Goal: Transaction & Acquisition: Purchase product/service

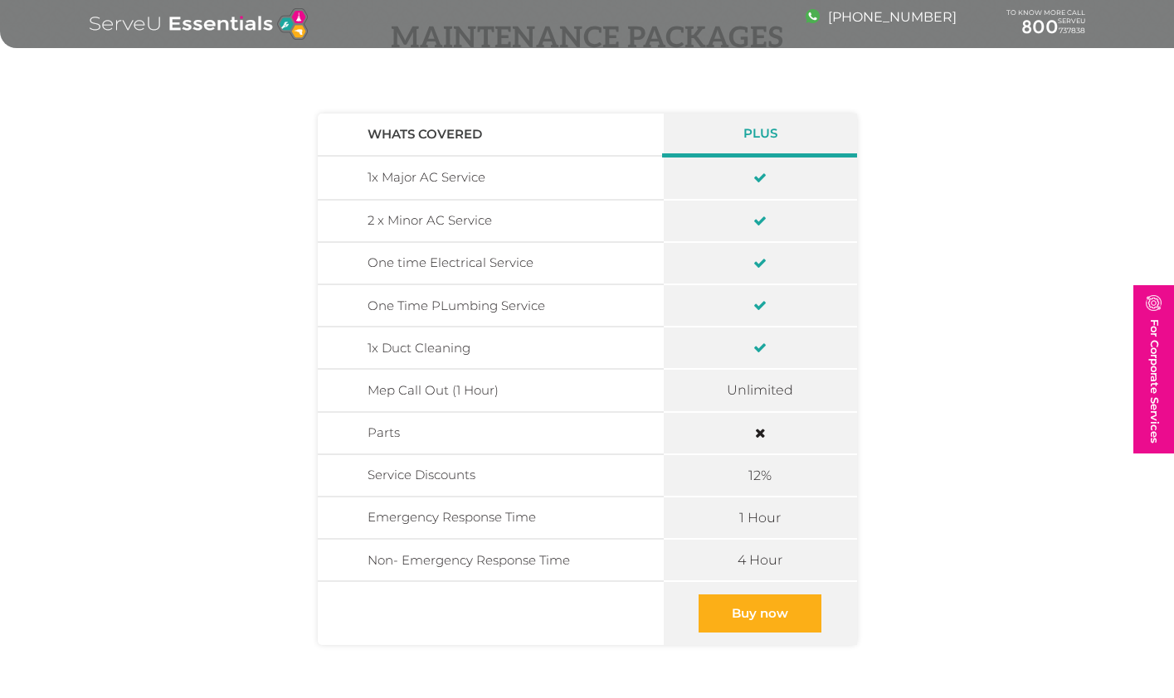
scroll to position [464, 0]
click at [745, 608] on link "Buy now" at bounding box center [759, 611] width 123 height 38
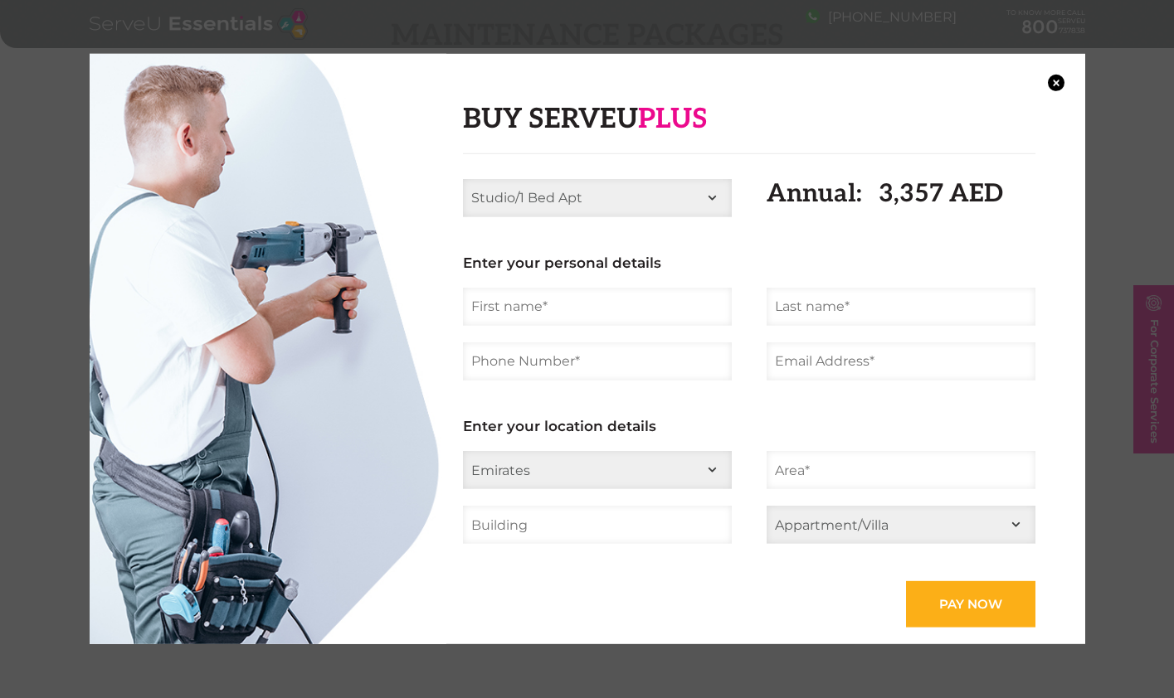
select select "5 Bed Villa"
type input "Yann"
type input "THEPAUT"
type input "0566906761"
type input "yann.thepaut@gmail.com"
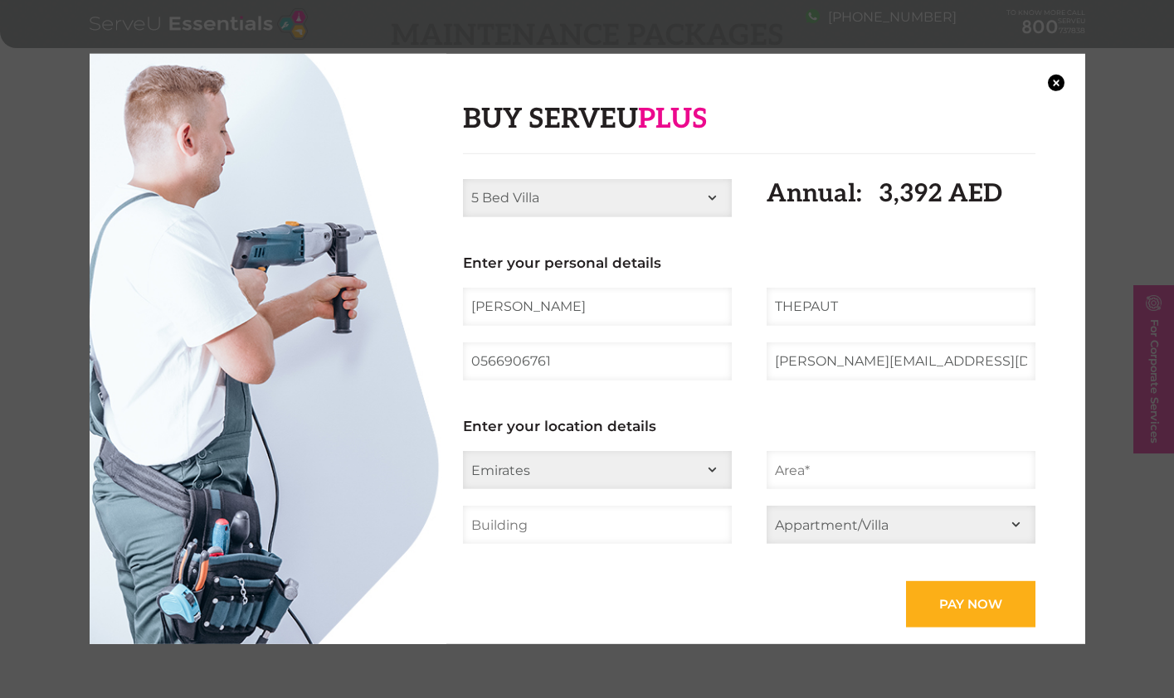
select select "[GEOGRAPHIC_DATA]"
click at [790, 467] on input "text" at bounding box center [900, 470] width 269 height 38
type input "D"
type input "Green Community East"
click at [653, 528] on input "text" at bounding box center [597, 525] width 269 height 38
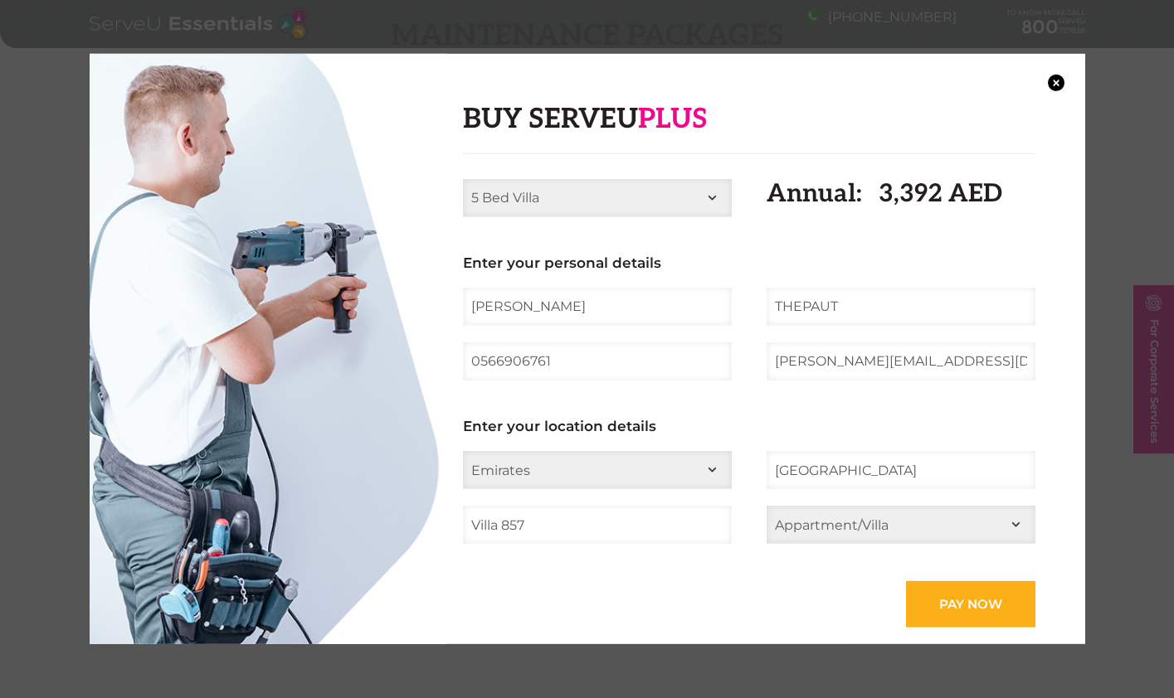
type input "Villa 857"
select select "Villa"
click at [944, 606] on input "Pay now" at bounding box center [970, 604] width 129 height 46
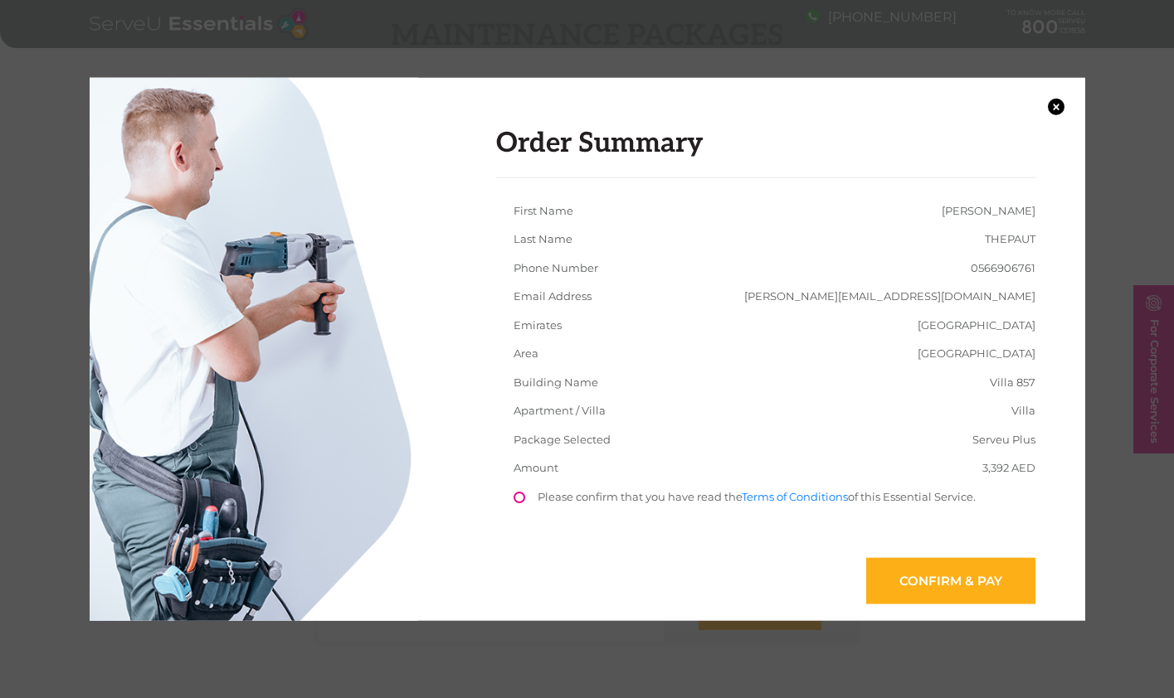
click at [546, 494] on li "Please confirm that you have read the Terms of Conditions of this Essential Ser…" at bounding box center [774, 507] width 557 height 36
click at [943, 581] on link "Confirm & Pay" at bounding box center [950, 580] width 169 height 46
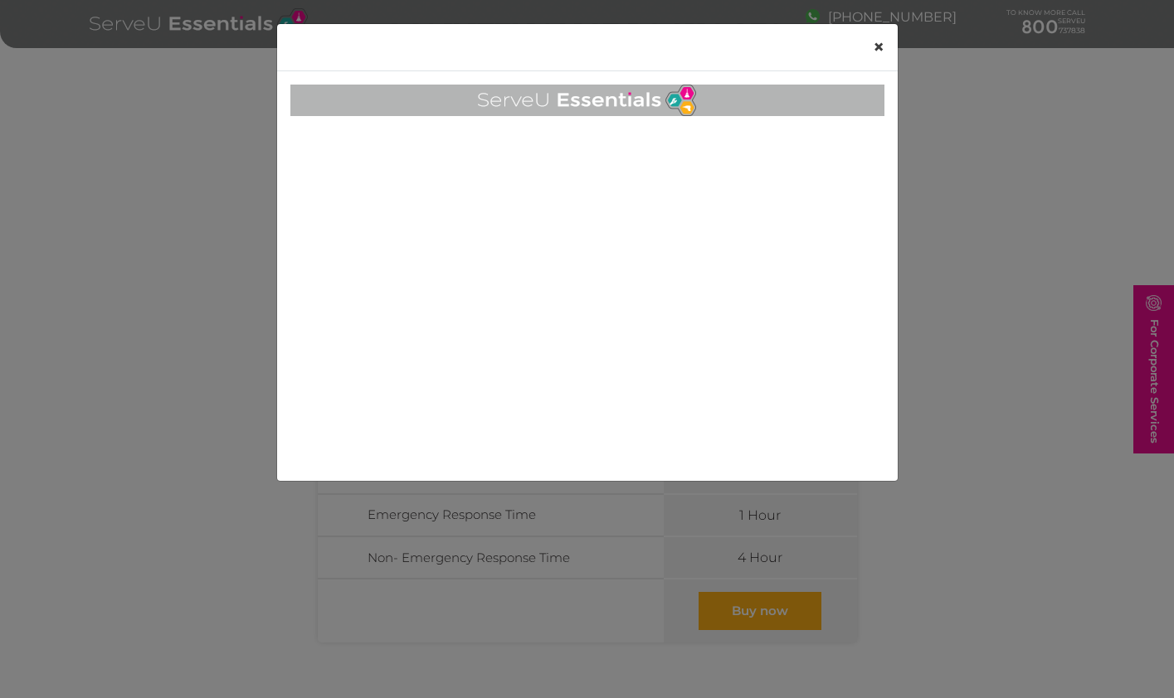
click at [877, 46] on span "×" at bounding box center [879, 47] width 12 height 24
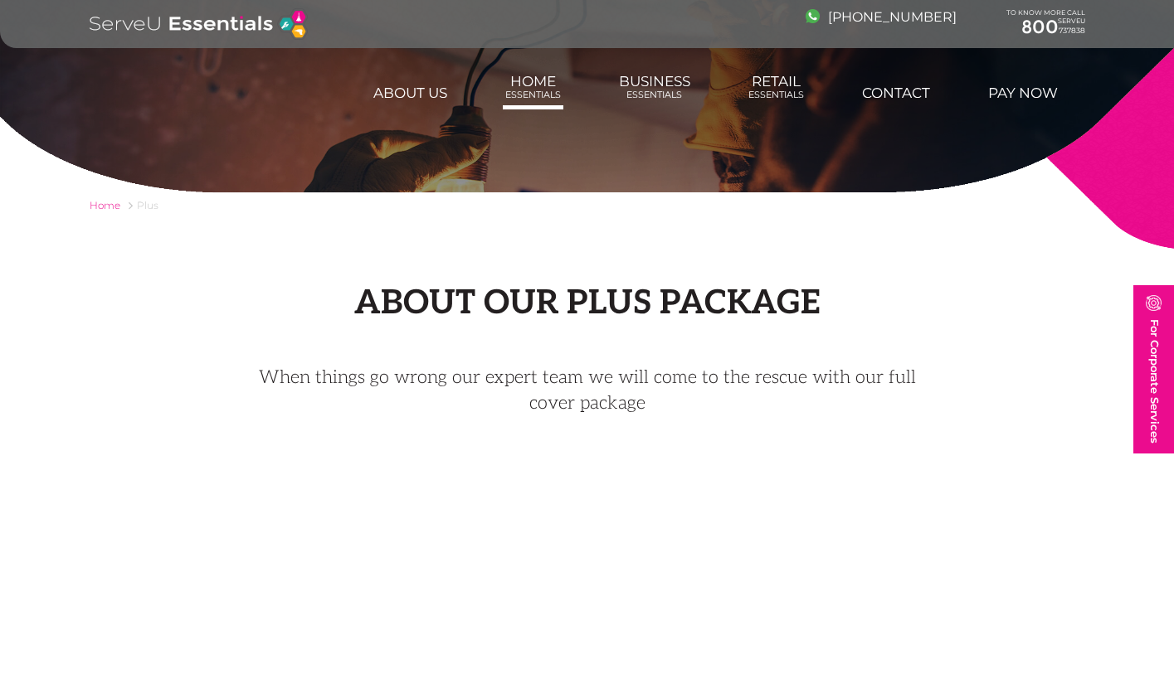
scroll to position [464, 0]
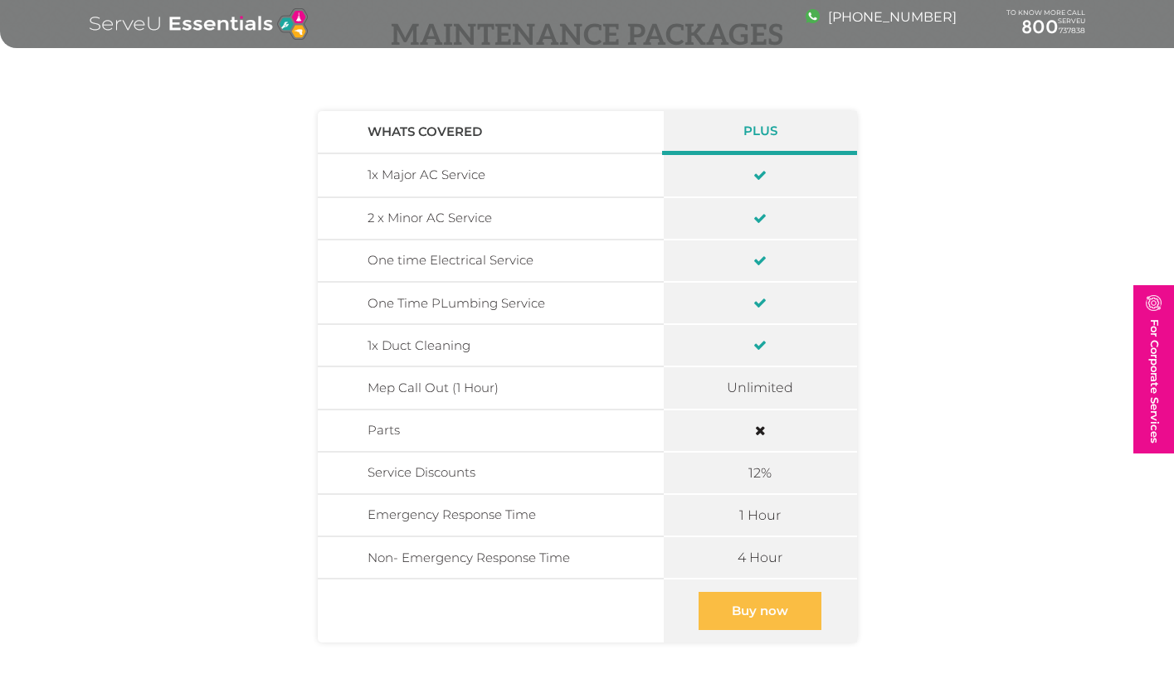
click at [776, 608] on link "Buy now" at bounding box center [759, 611] width 123 height 38
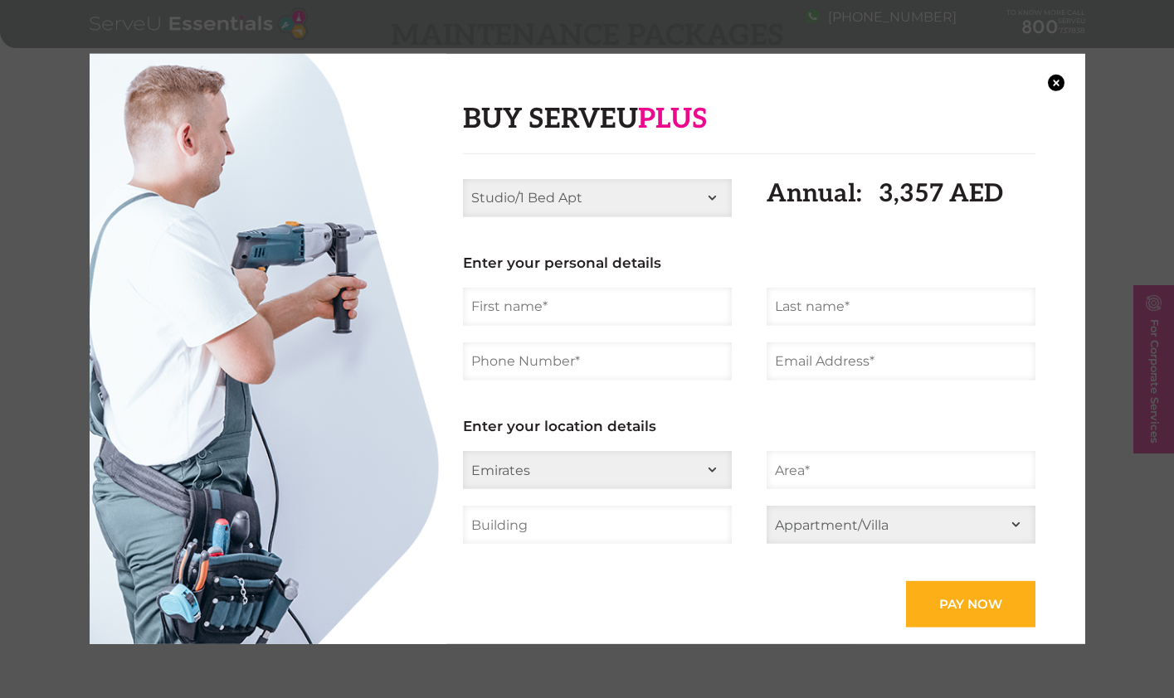
select select "5 Bed Villa"
